Goal: Task Accomplishment & Management: Use online tool/utility

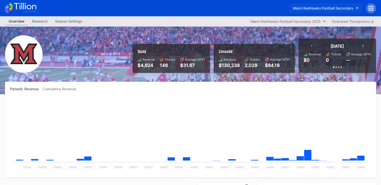
click at [302, 12] on button "Miami RedHawks Football Secondary" at bounding box center [325, 8] width 73 height 9
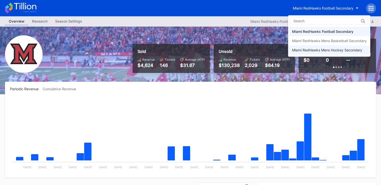
click at [319, 48] on div "Miami RedHawks Mens Hockey Secondary" at bounding box center [327, 50] width 70 height 4
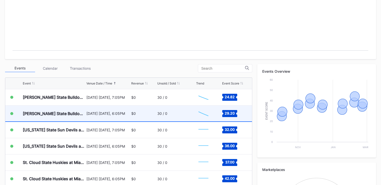
scroll to position [125, 0]
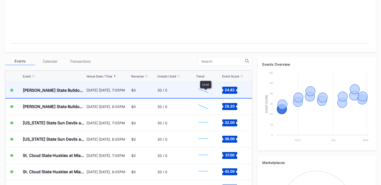
click at [149, 90] on div "$0" at bounding box center [143, 90] width 25 height 16
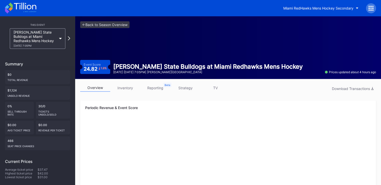
click at [130, 87] on link "inventory" at bounding box center [125, 88] width 30 height 8
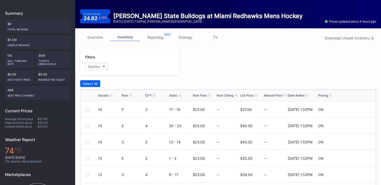
scroll to position [23, 0]
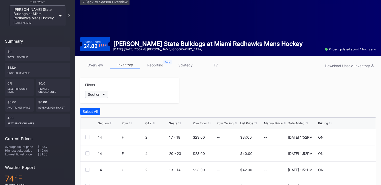
click at [97, 94] on div "Section" at bounding box center [94, 94] width 12 height 4
click at [185, 64] on link "strategy" at bounding box center [185, 65] width 30 height 8
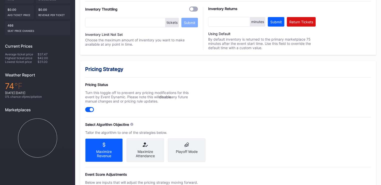
scroll to position [150, 0]
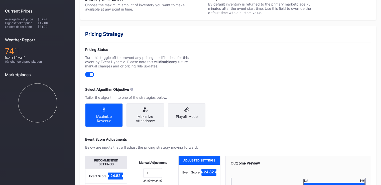
click at [147, 116] on div "Maximize Attendance" at bounding box center [146, 118] width 30 height 9
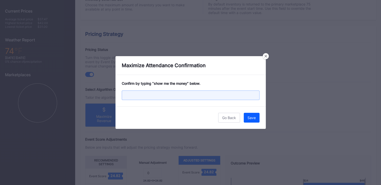
click at [173, 97] on input "text" at bounding box center [191, 95] width 138 height 10
type input "show me the money"
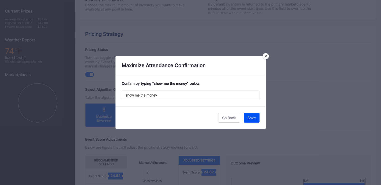
click at [252, 119] on div "Save" at bounding box center [252, 118] width 8 height 4
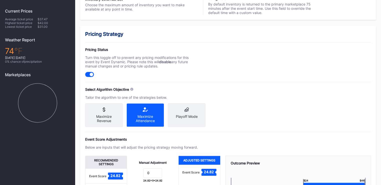
click at [189, 114] on div "Playoff Mode" at bounding box center [187, 116] width 30 height 4
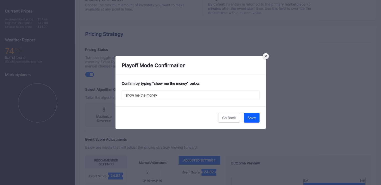
click at [267, 56] on div at bounding box center [266, 56] width 6 height 6
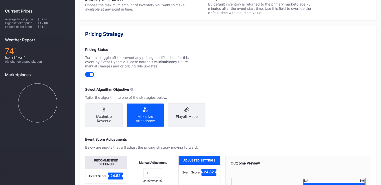
click at [219, 120] on div "Pricing Strategy Pricing Status Turn this toggle off to prevent any pricing mod…" at bounding box center [228, 129] width 296 height 207
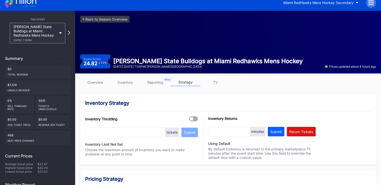
scroll to position [0, 0]
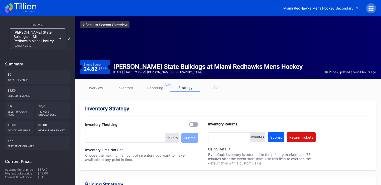
click at [86, 25] on link "<- Back to Season Overview" at bounding box center [104, 24] width 49 height 7
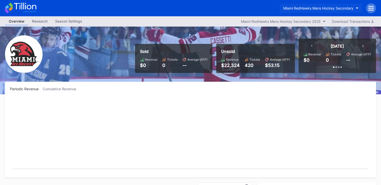
click at [321, 8] on div "Miami RedHawks Mens Hockey Secondary" at bounding box center [318, 8] width 70 height 4
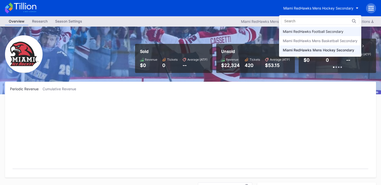
click at [309, 32] on div "Miami RedHawks Football Secondary" at bounding box center [313, 31] width 61 height 4
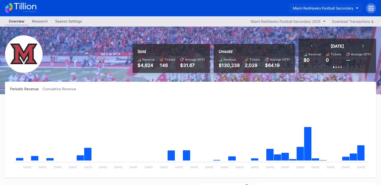
click at [324, 12] on button "Miami RedHawks Football Secondary" at bounding box center [325, 8] width 73 height 9
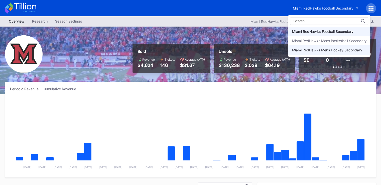
click at [314, 53] on div "Miami RedHawks Mens Hockey Secondary" at bounding box center [329, 49] width 82 height 9
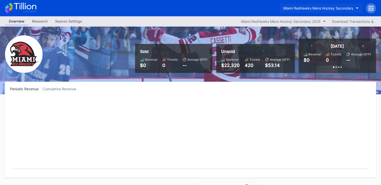
click at [310, 13] on button "Miami RedHawks Mens Hockey Secondary" at bounding box center [321, 8] width 83 height 9
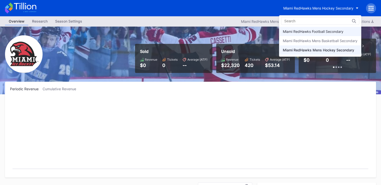
click at [311, 28] on div "Miami RedHawks Football Secondary" at bounding box center [320, 31] width 82 height 9
